Goal: Information Seeking & Learning: Check status

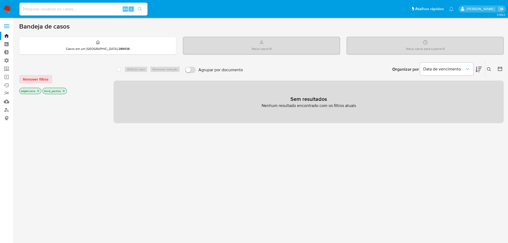
click at [95, 8] on input at bounding box center [83, 9] width 128 height 7
click at [8, 109] on link "Localizador de pessoas" at bounding box center [31, 110] width 63 height 8
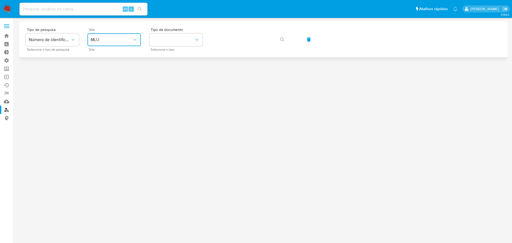
click at [99, 40] on span "MLU" at bounding box center [112, 39] width 42 height 5
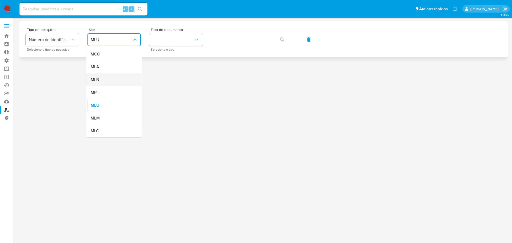
click at [105, 83] on div "MLB" at bounding box center [113, 79] width 44 height 13
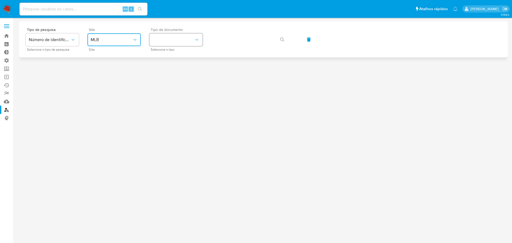
click at [173, 40] on button "identificationType" at bounding box center [175, 39] width 53 height 13
click at [174, 54] on div "CNPJ CNPJ" at bounding box center [175, 57] width 44 height 18
click at [285, 42] on button "button" at bounding box center [282, 39] width 18 height 13
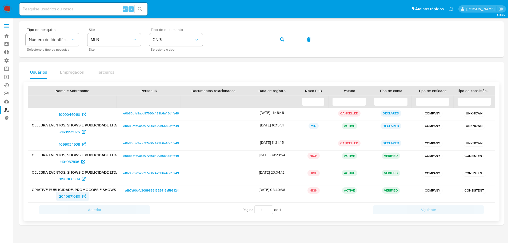
click at [73, 196] on span "2040971080" at bounding box center [69, 196] width 21 height 9
click at [71, 178] on span "1190066389" at bounding box center [69, 179] width 20 height 9
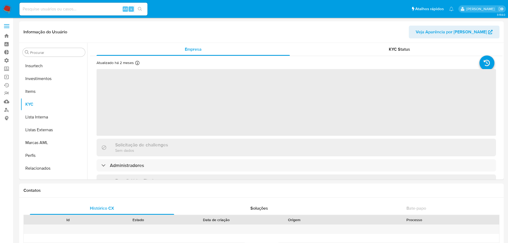
scroll to position [251, 0]
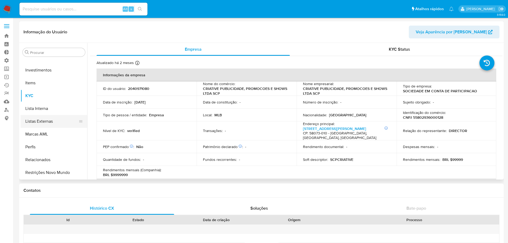
select select "10"
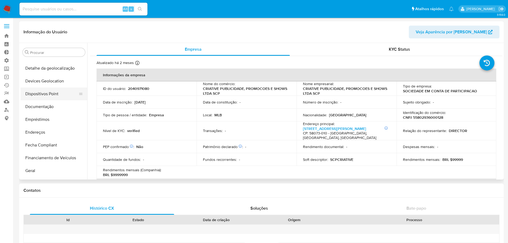
scroll to position [64, 0]
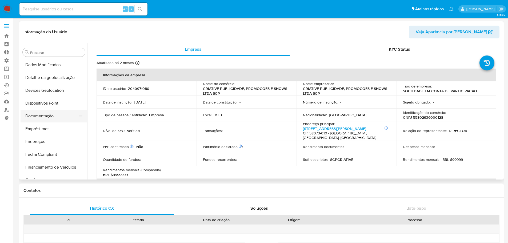
click at [42, 113] on button "Documentação" at bounding box center [52, 116] width 62 height 13
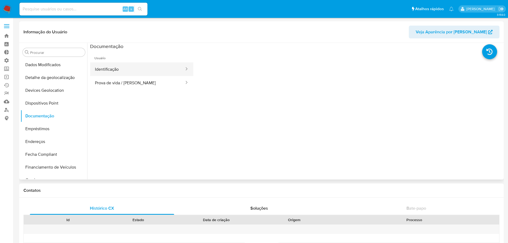
click at [100, 74] on button "Identificação" at bounding box center [137, 69] width 95 height 14
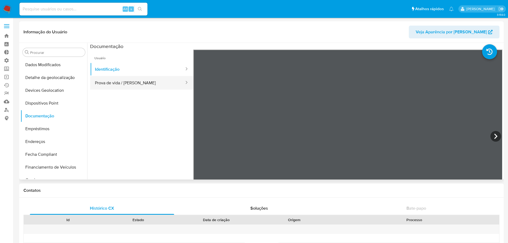
click at [113, 83] on button "Prova de vida / [PERSON_NAME]" at bounding box center [137, 83] width 95 height 14
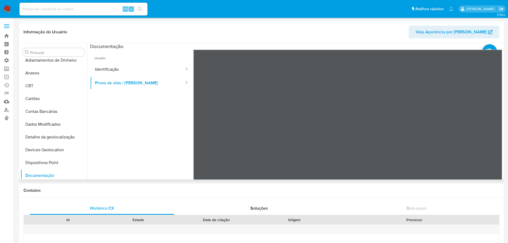
scroll to position [0, 0]
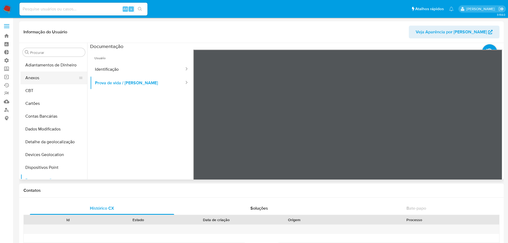
click at [45, 81] on button "Anexos" at bounding box center [52, 77] width 62 height 13
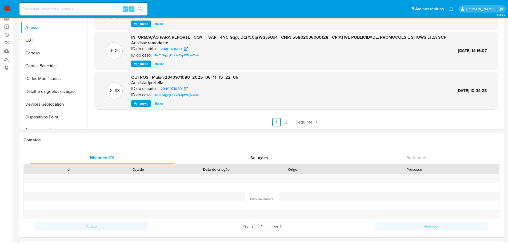
scroll to position [53, 0]
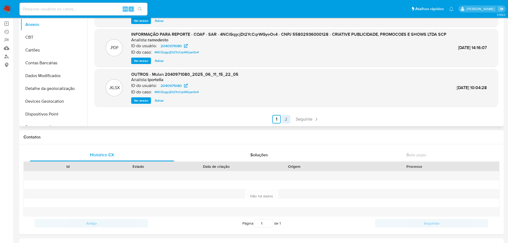
click at [285, 121] on link "2" at bounding box center [286, 119] width 9 height 9
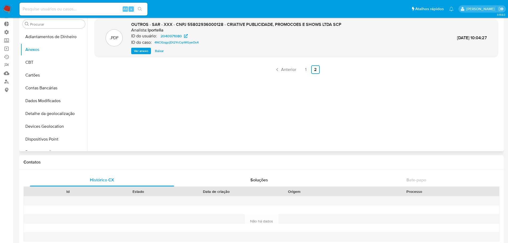
scroll to position [0, 0]
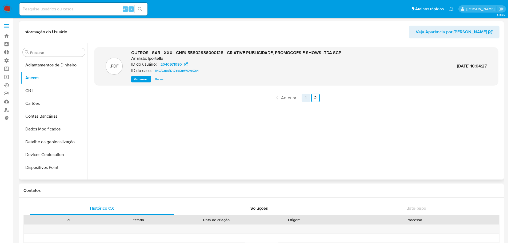
click at [305, 99] on link "1" at bounding box center [306, 98] width 9 height 9
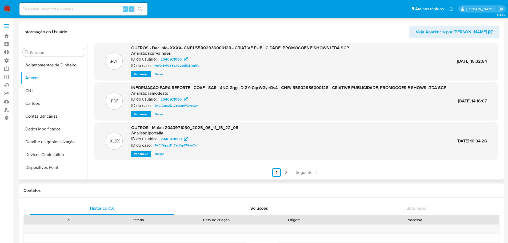
scroll to position [51, 0]
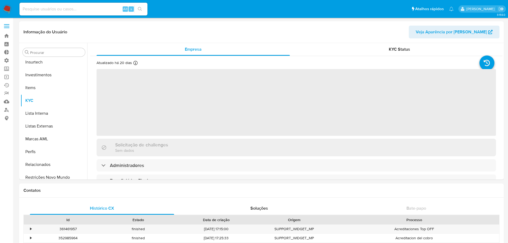
scroll to position [251, 0]
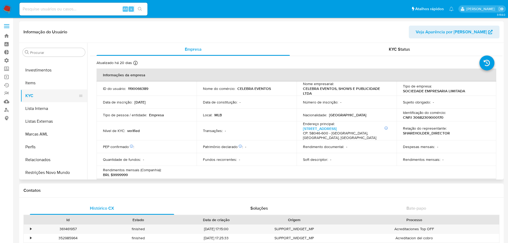
select select "10"
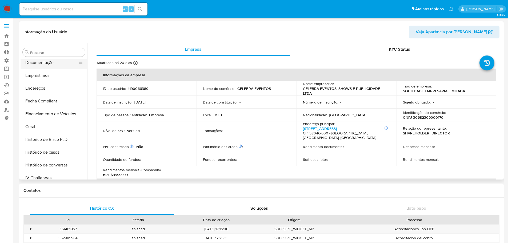
click at [42, 64] on button "Documentação" at bounding box center [52, 62] width 62 height 13
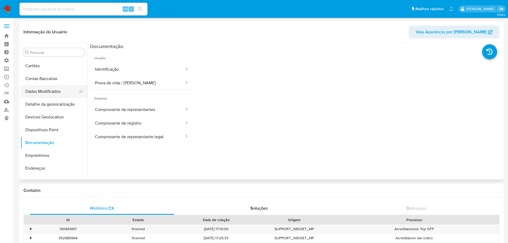
scroll to position [0, 0]
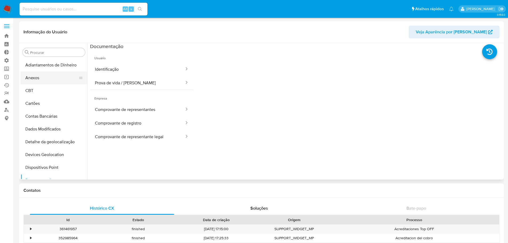
click at [53, 79] on button "Anexos" at bounding box center [52, 77] width 62 height 13
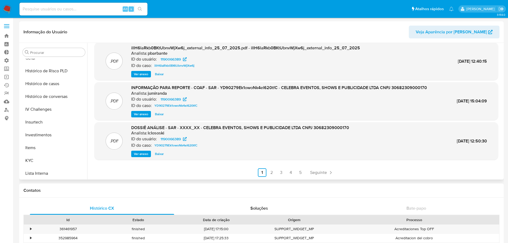
scroll to position [160, 0]
click at [58, 110] on button "Histórico de casos" at bounding box center [52, 109] width 62 height 13
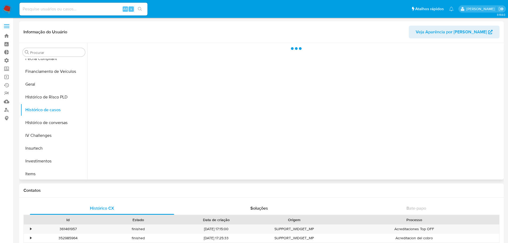
scroll to position [0, 0]
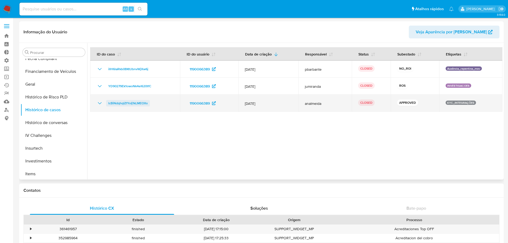
click at [123, 105] on span "lcBiNdqhqIZfYoIj1kLMEOXx" at bounding box center [127, 103] width 39 height 6
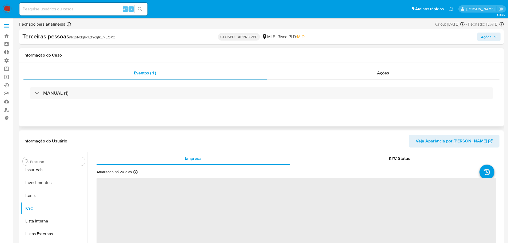
scroll to position [264, 0]
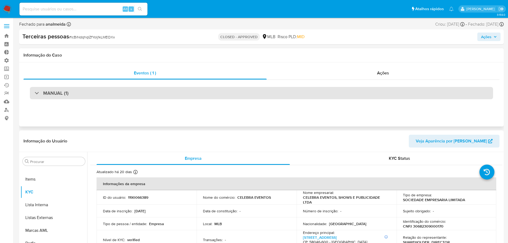
select select "10"
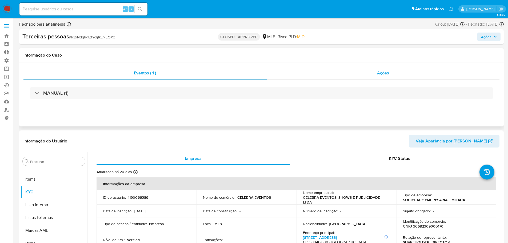
click at [382, 74] on span "Ações" at bounding box center [383, 73] width 12 height 6
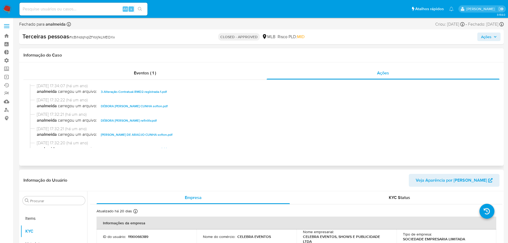
scroll to position [100, 0]
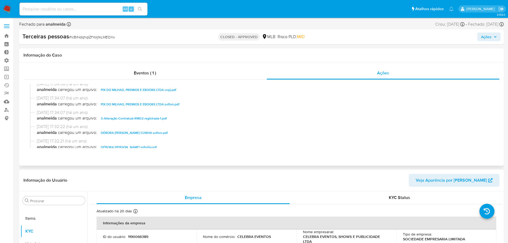
click at [134, 119] on span "3-Alteração-Contratual-RMD2-registrada-1.pdf" at bounding box center [134, 118] width 66 height 6
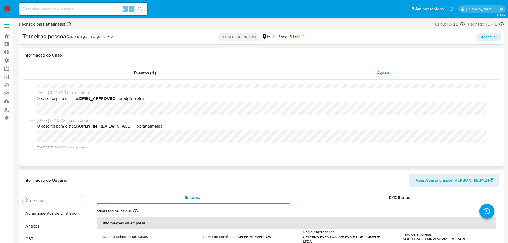
scroll to position [0, 0]
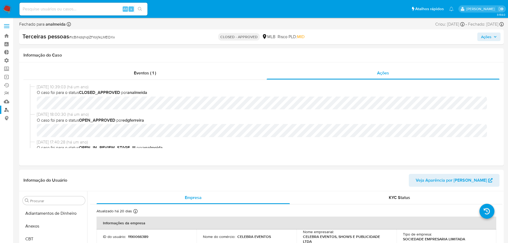
click at [7, 110] on link "Localizador de pessoas" at bounding box center [31, 110] width 63 height 8
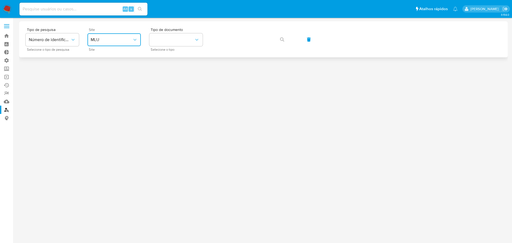
click at [116, 42] on span "MLU" at bounding box center [112, 39] width 42 height 5
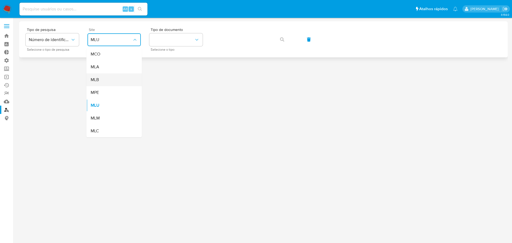
click at [103, 81] on div "MLB" at bounding box center [113, 79] width 44 height 13
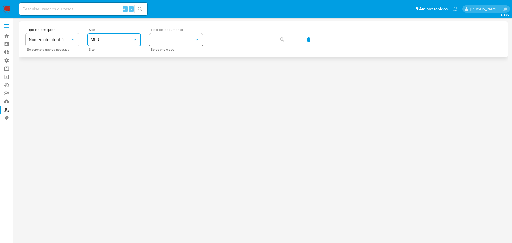
click at [179, 37] on button "identificationType" at bounding box center [175, 39] width 53 height 13
click at [175, 53] on div "CNPJ CNPJ" at bounding box center [175, 57] width 44 height 18
click at [283, 41] on icon "button" at bounding box center [282, 39] width 4 height 4
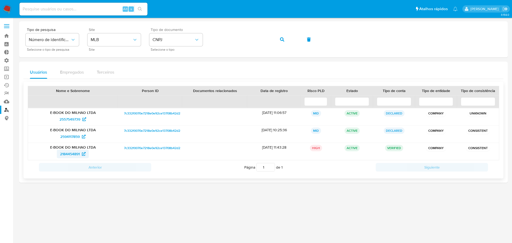
click at [74, 155] on span "2184454891" at bounding box center [70, 154] width 20 height 9
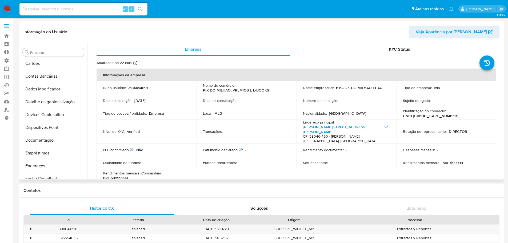
scroll to position [38, 0]
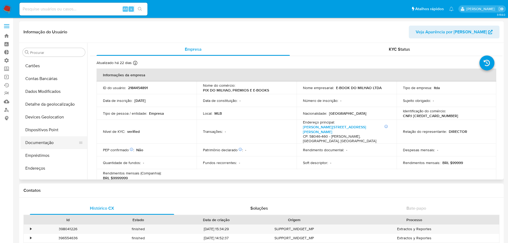
click at [46, 141] on button "Documentação" at bounding box center [52, 142] width 62 height 13
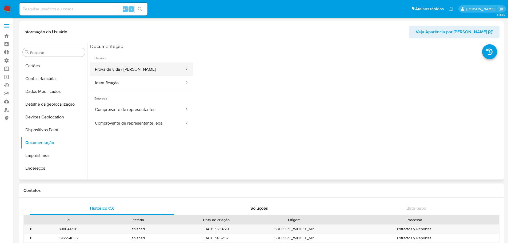
click at [121, 69] on button "Prova de vida / [PERSON_NAME]" at bounding box center [137, 69] width 95 height 14
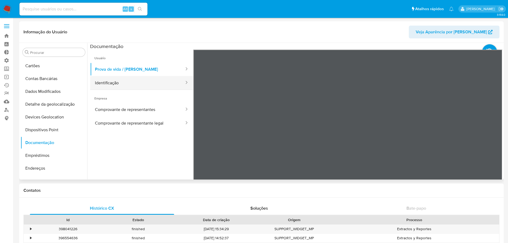
click at [111, 81] on button "Identificação" at bounding box center [137, 83] width 95 height 14
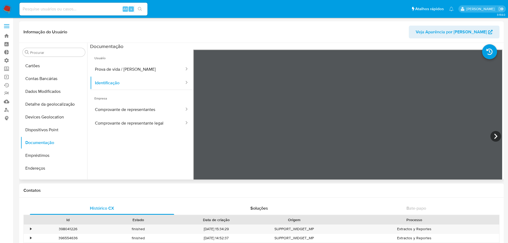
select select "10"
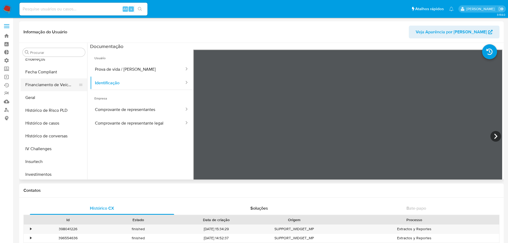
scroll to position [171, 0]
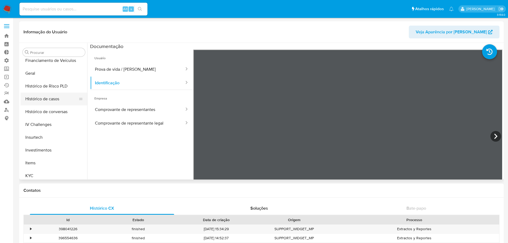
click at [47, 96] on button "Histórico de casos" at bounding box center [52, 99] width 62 height 13
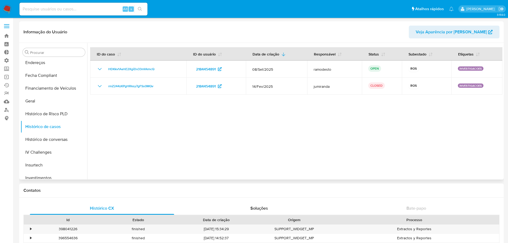
scroll to position [118, 0]
click at [45, 127] on button "Geral" at bounding box center [52, 126] width 62 height 13
